Goal: Task Accomplishment & Management: Manage account settings

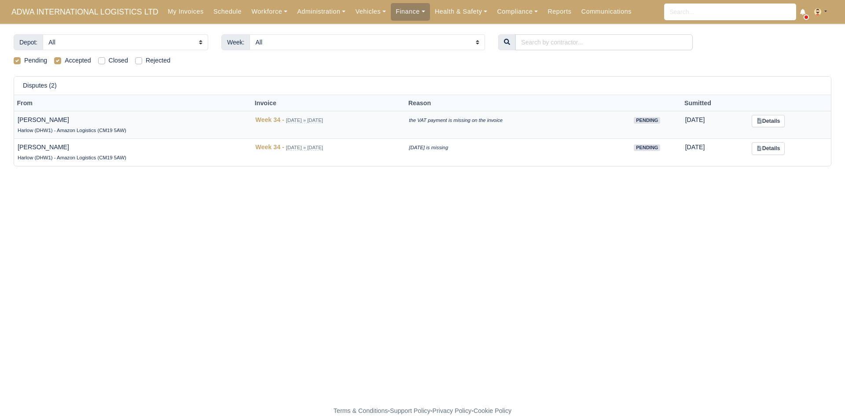
click at [767, 113] on td "Details" at bounding box center [790, 125] width 83 height 28
click at [762, 120] on icon at bounding box center [759, 120] width 5 height 5
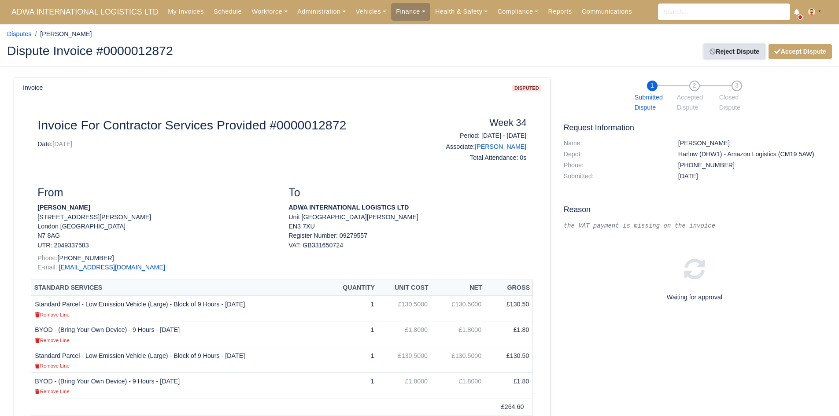
click at [737, 53] on link "Reject Dispute" at bounding box center [734, 51] width 61 height 15
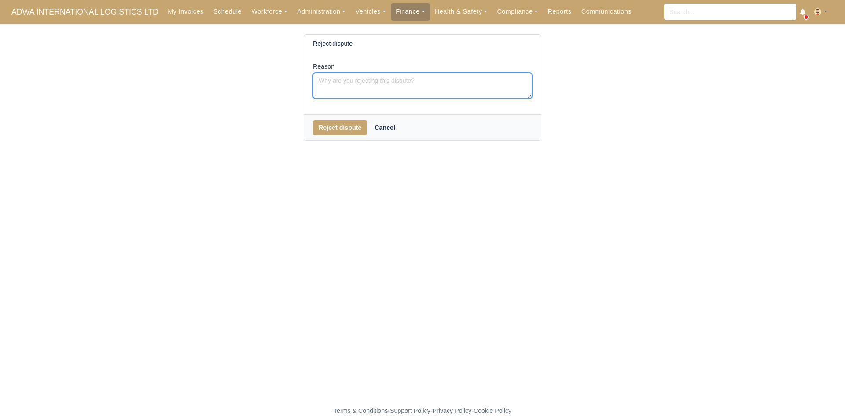
click at [500, 81] on textarea "Reason" at bounding box center [422, 86] width 219 height 26
drag, startPoint x: 466, startPoint y: 90, endPoint x: 293, endPoint y: 79, distance: 173.8
click at [293, 79] on div "Reject dispute Reason VAT number is invalid. Please provide a valid VAT number …" at bounding box center [423, 87] width 502 height 107
type textarea "VAT number is invalid. Please provide a valid VAT number and we will reinstate …"
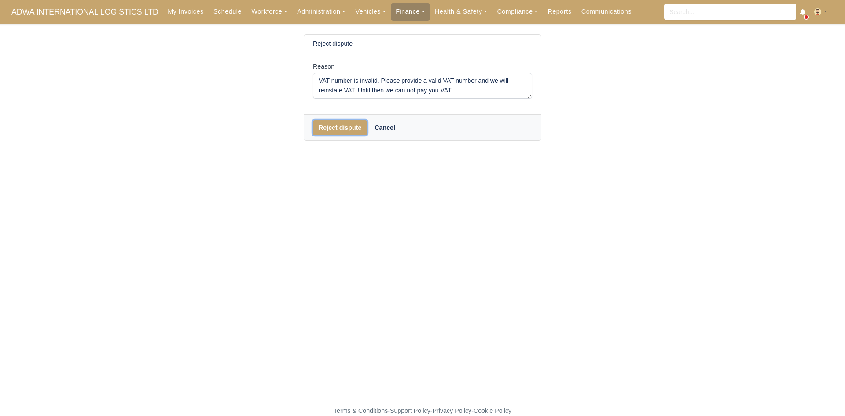
click at [337, 128] on button "Reject dispute" at bounding box center [340, 127] width 54 height 15
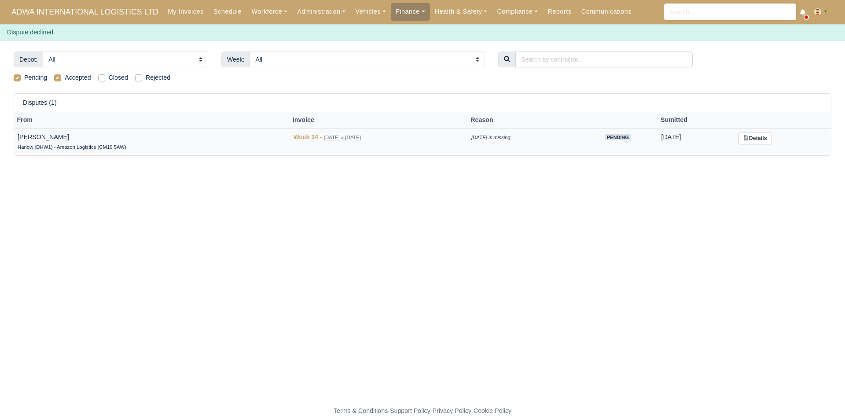
click at [771, 130] on td "Details" at bounding box center [783, 141] width 96 height 27
click at [770, 134] on link "Details" at bounding box center [755, 138] width 33 height 13
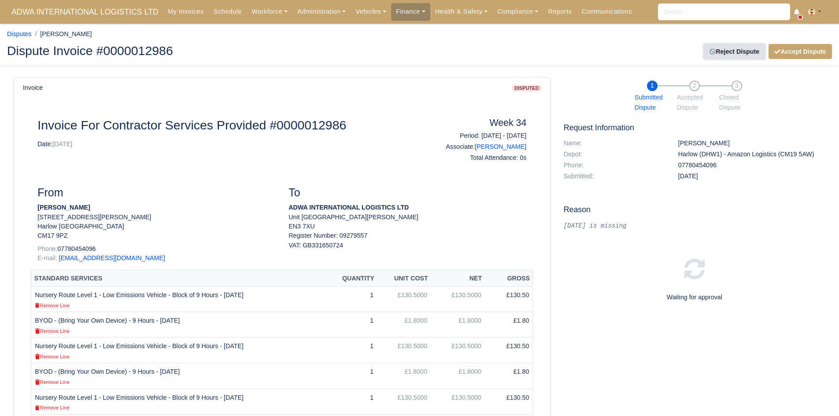
click at [756, 56] on link "Reject Dispute" at bounding box center [734, 51] width 61 height 15
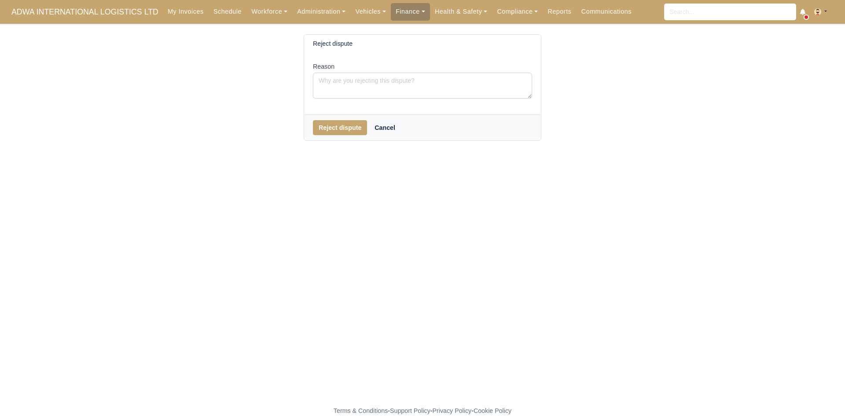
click at [397, 100] on div "Reason" at bounding box center [422, 84] width 237 height 62
click at [394, 88] on textarea "Reason" at bounding box center [422, 86] width 219 height 26
type textarea "No work on 23rd Aug"
click at [331, 132] on button "Reject dispute" at bounding box center [340, 127] width 54 height 15
